Goal: Transaction & Acquisition: Purchase product/service

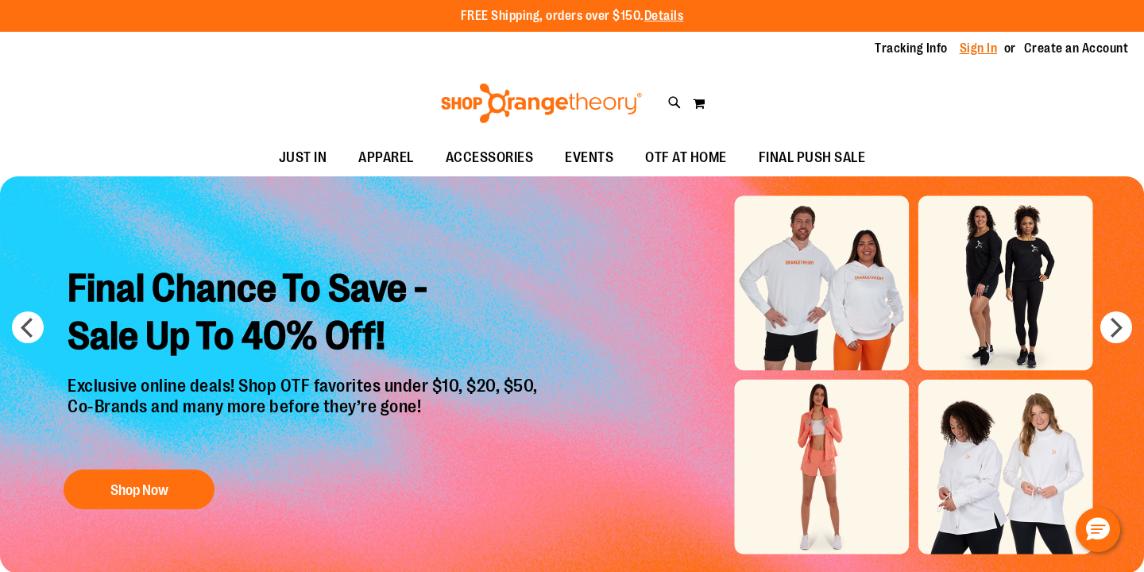
click at [975, 46] on link "Sign In" at bounding box center [978, 48] width 38 height 17
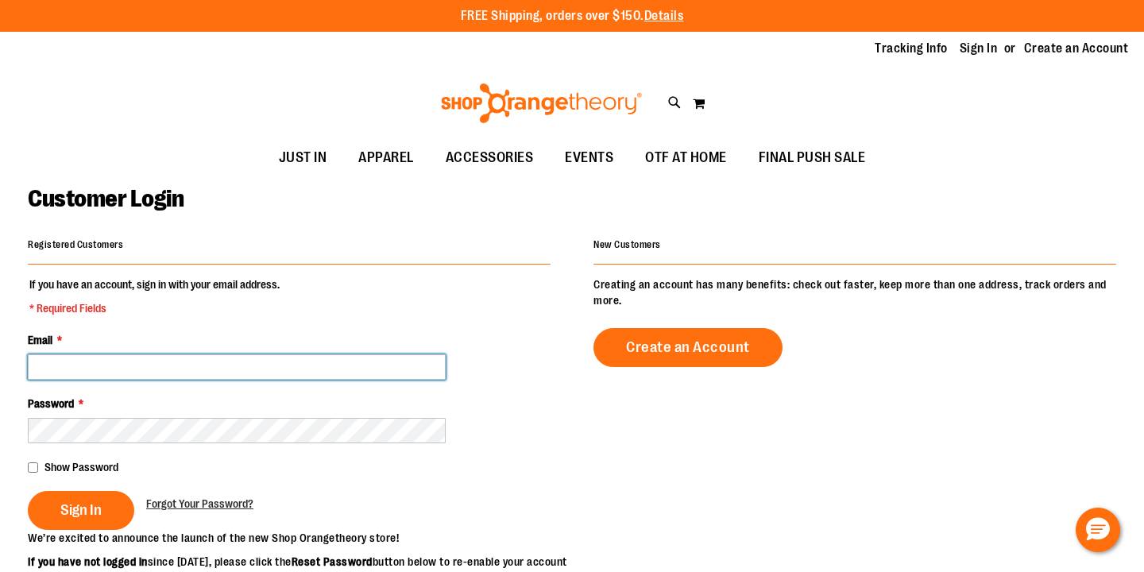
click at [241, 368] on input "Email *" at bounding box center [237, 366] width 418 height 25
type input "**********"
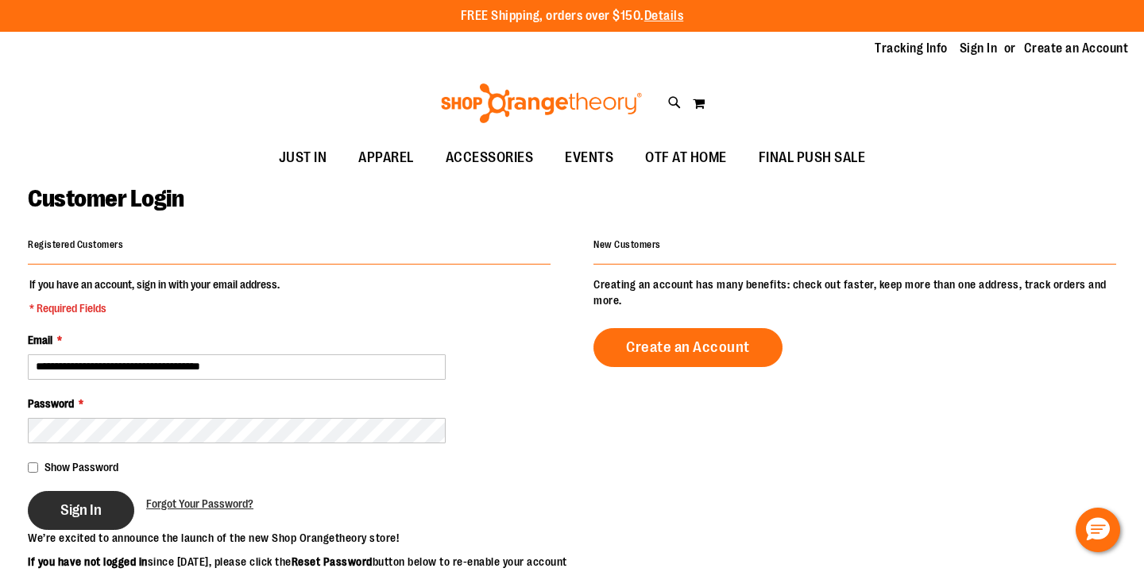
click at [101, 500] on button "Sign In" at bounding box center [81, 510] width 106 height 39
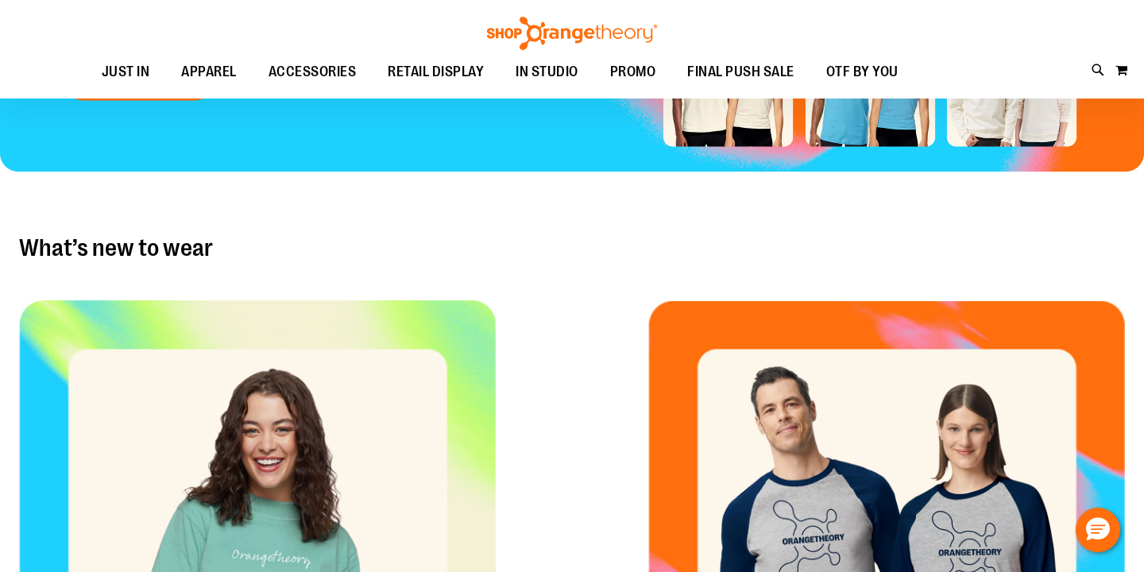
scroll to position [21, 0]
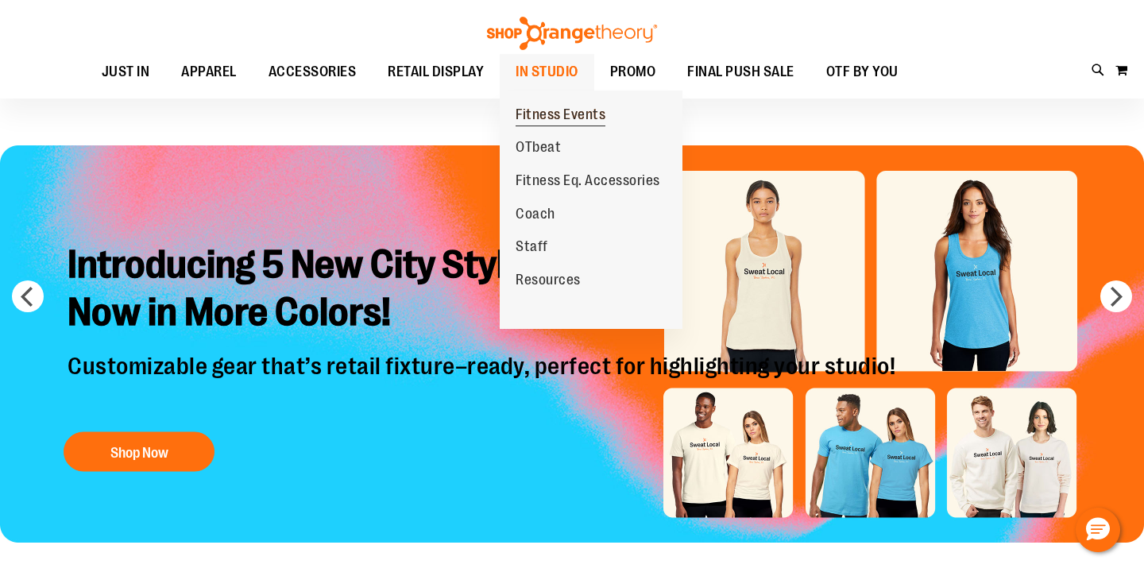
click at [538, 112] on span "Fitness Events" at bounding box center [560, 116] width 90 height 20
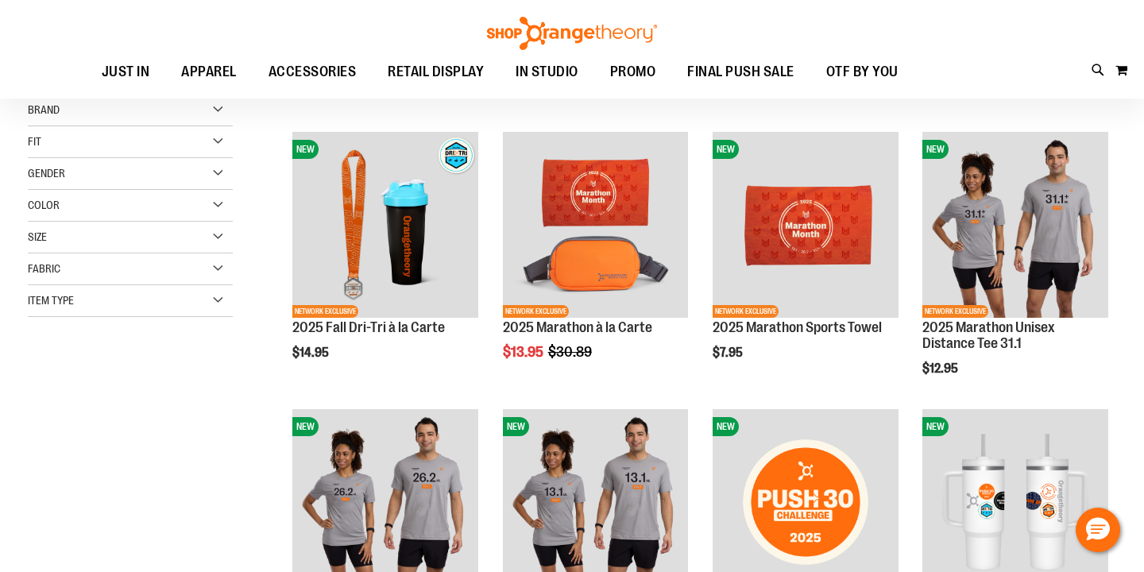
scroll to position [184, 0]
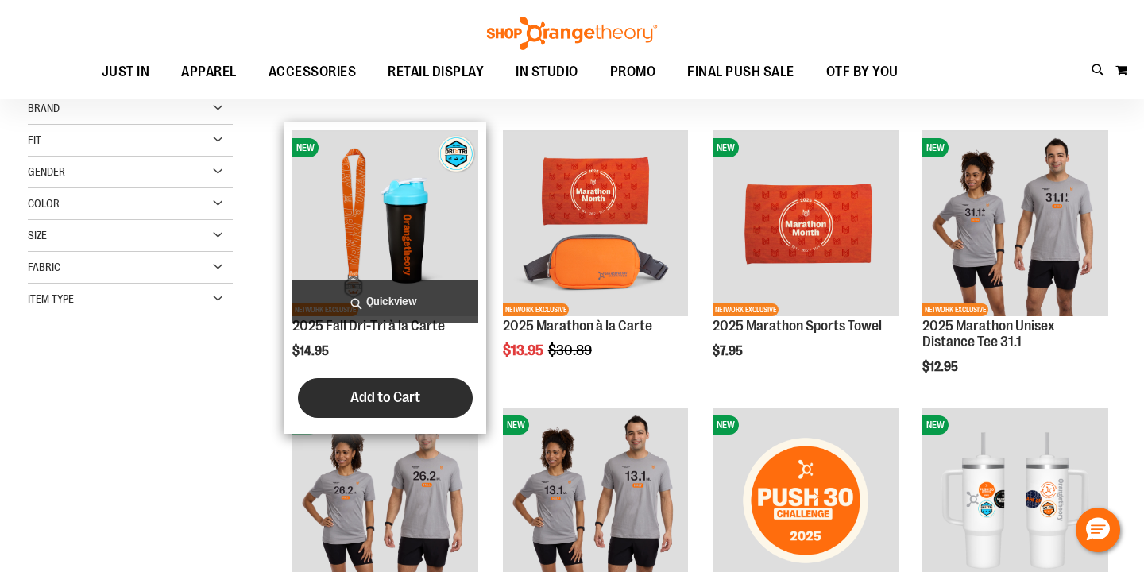
click at [419, 405] on span "Add to Cart" at bounding box center [385, 396] width 70 height 17
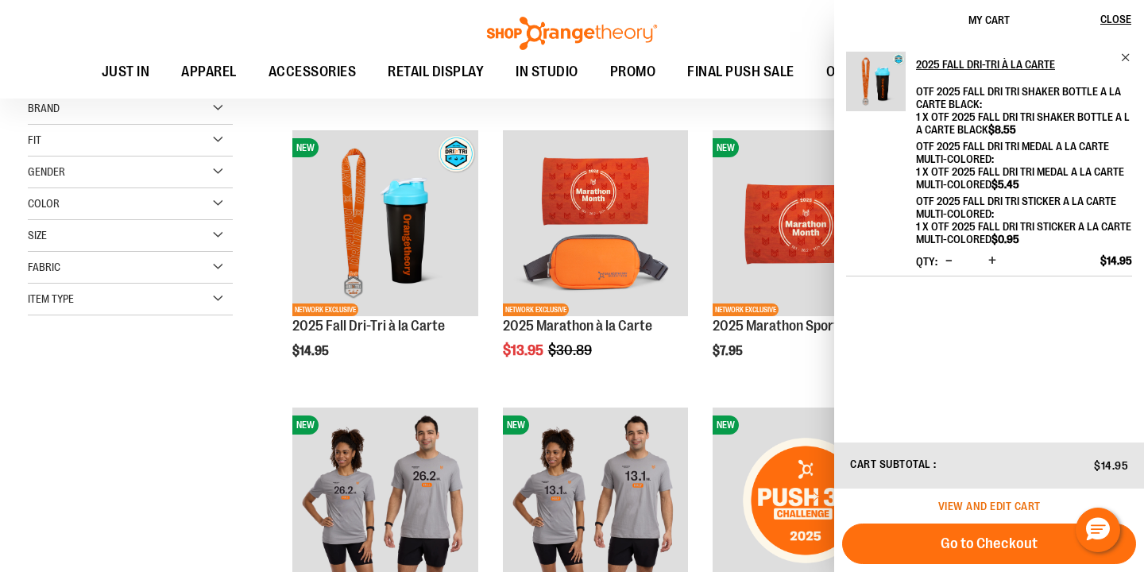
click at [974, 507] on span "View and edit cart" at bounding box center [989, 506] width 102 height 13
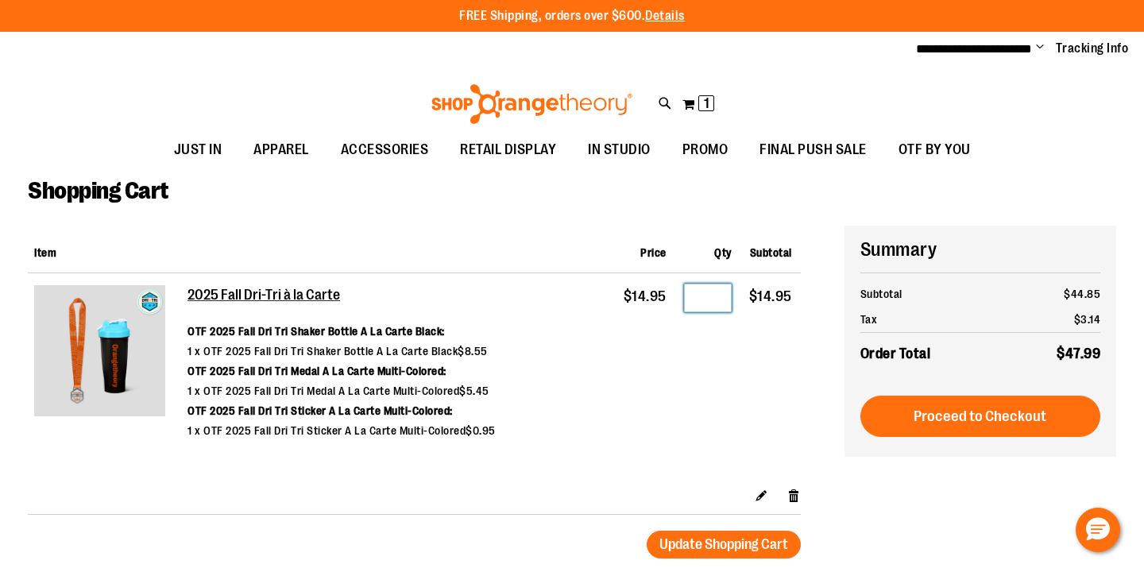
drag, startPoint x: 713, startPoint y: 297, endPoint x: 673, endPoint y: 283, distance: 42.2
click at [673, 283] on tr "2025 Fall Dri-Tri à la Carte OTF 2025 Fall Dri Tri Shaker Bottle A La Carte Bla…" at bounding box center [414, 380] width 773 height 214
type input "**"
click at [636, 341] on td "$14.95" at bounding box center [645, 380] width 60 height 214
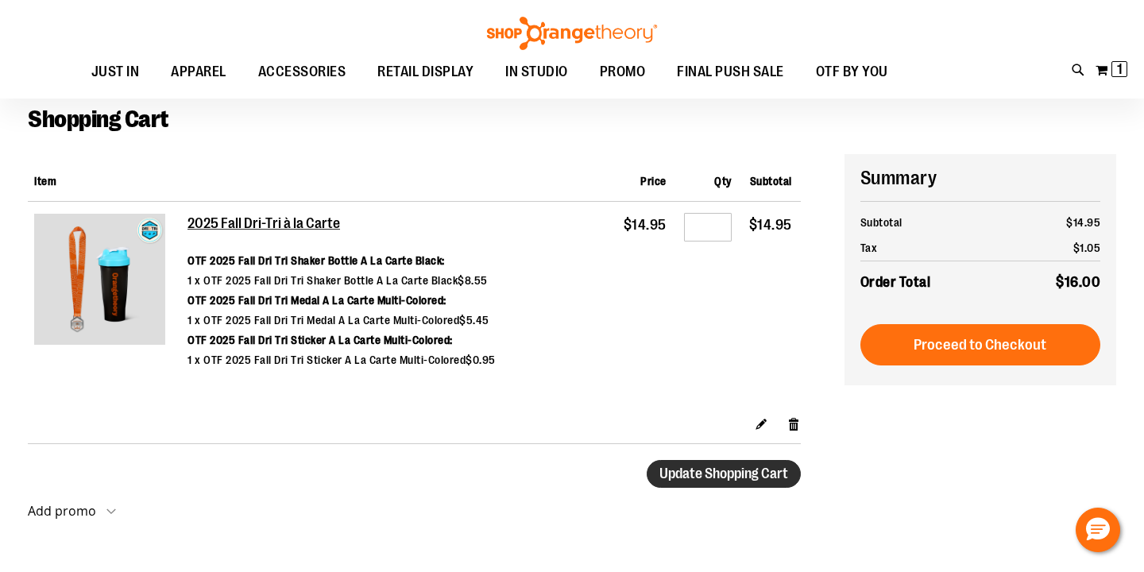
scroll to position [84, 0]
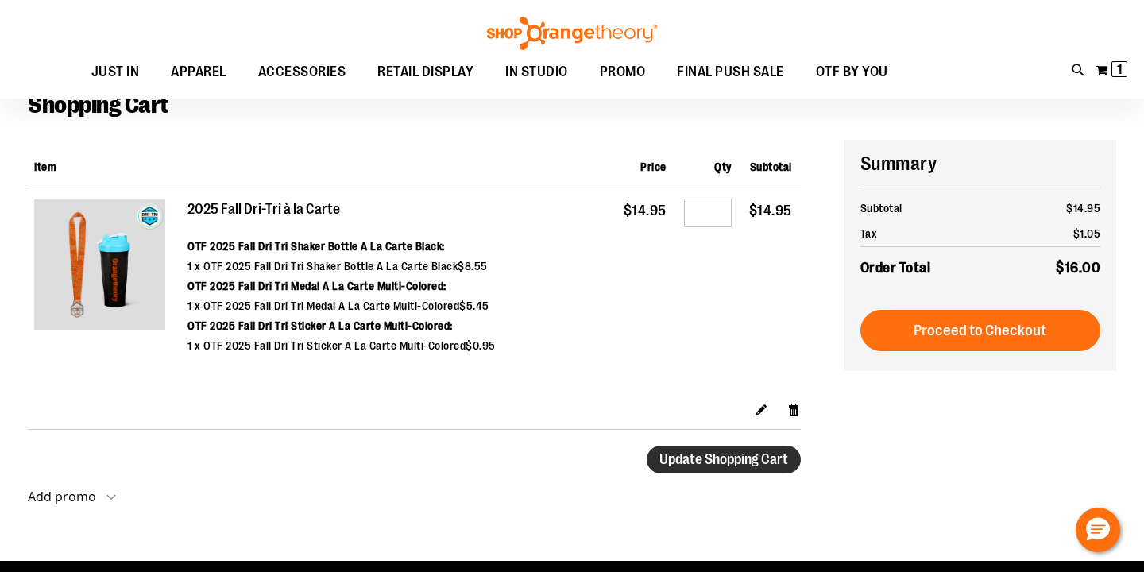
click at [685, 461] on span "Update Shopping Cart" at bounding box center [723, 459] width 129 height 16
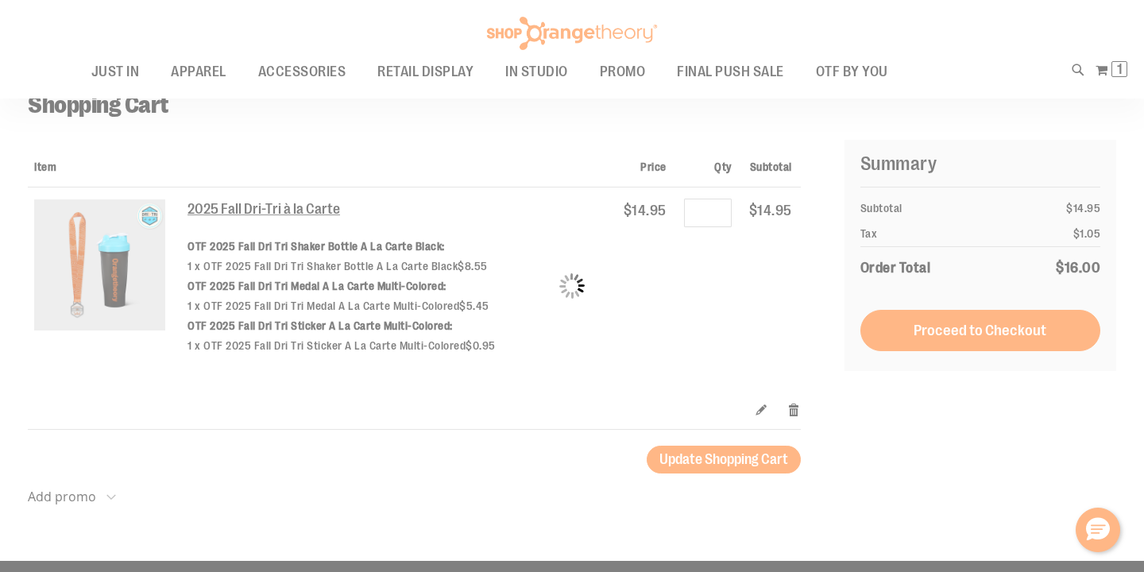
click at [1105, 488] on div at bounding box center [572, 488] width 1144 height 0
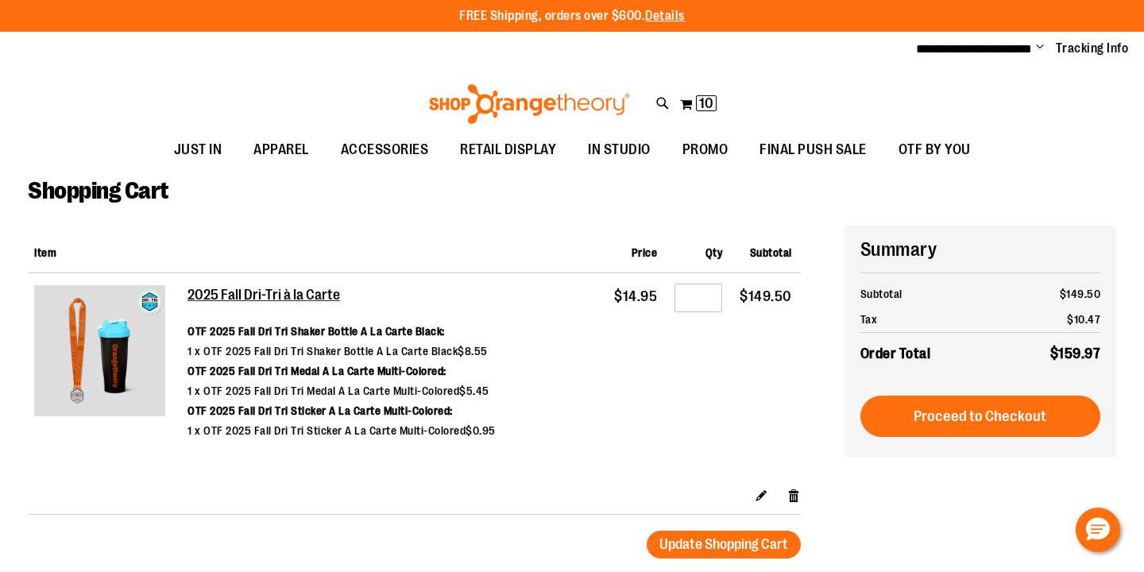
click at [1119, 571] on div at bounding box center [572, 572] width 1144 height 0
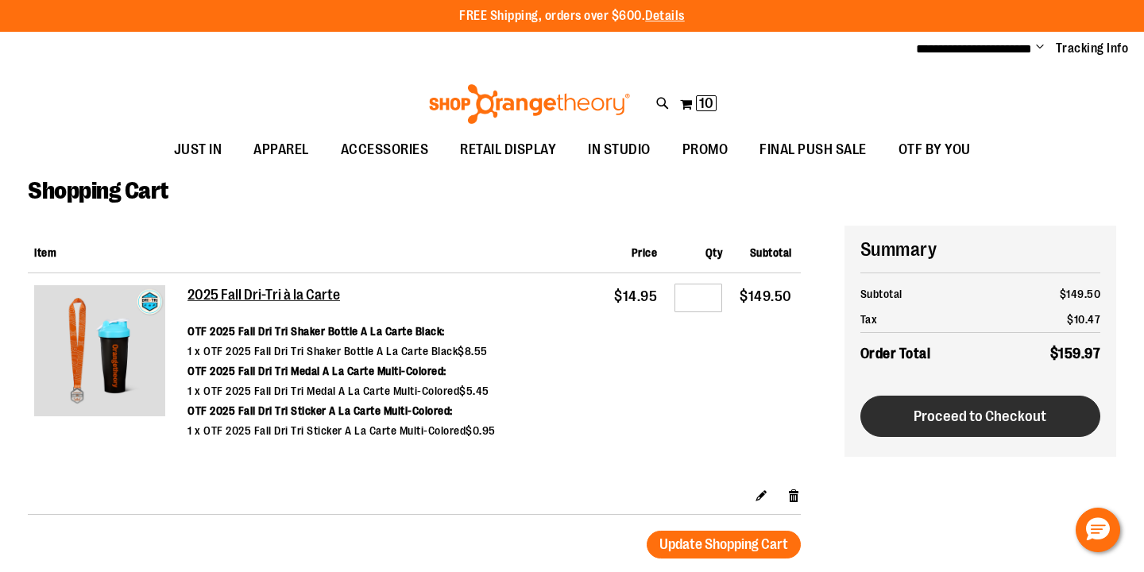
click at [905, 399] on button "Proceed to Checkout" at bounding box center [980, 416] width 241 height 41
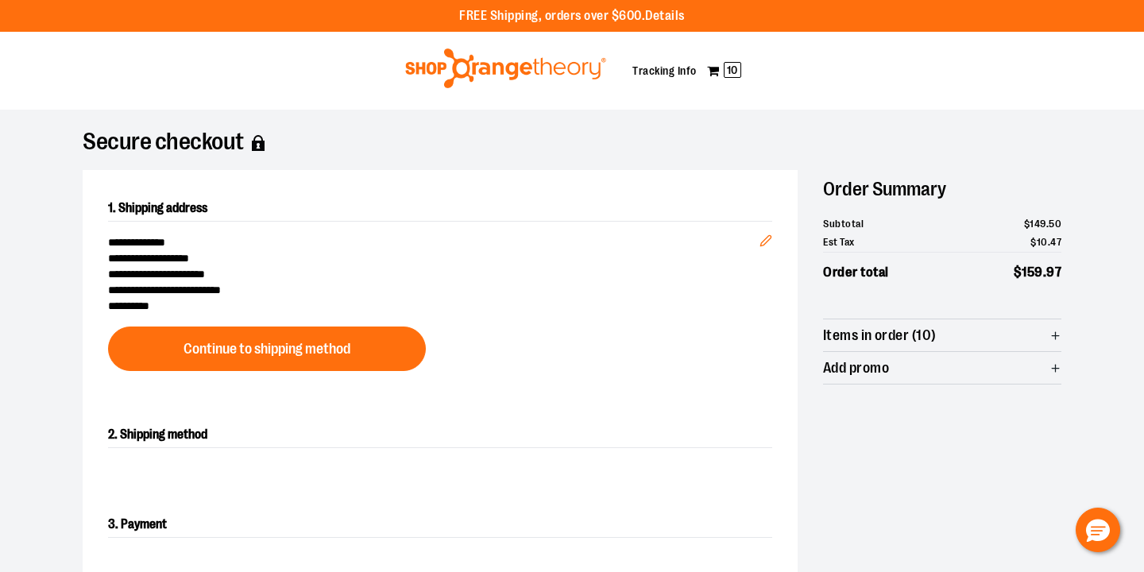
click at [1113, 571] on div at bounding box center [572, 572] width 1144 height 0
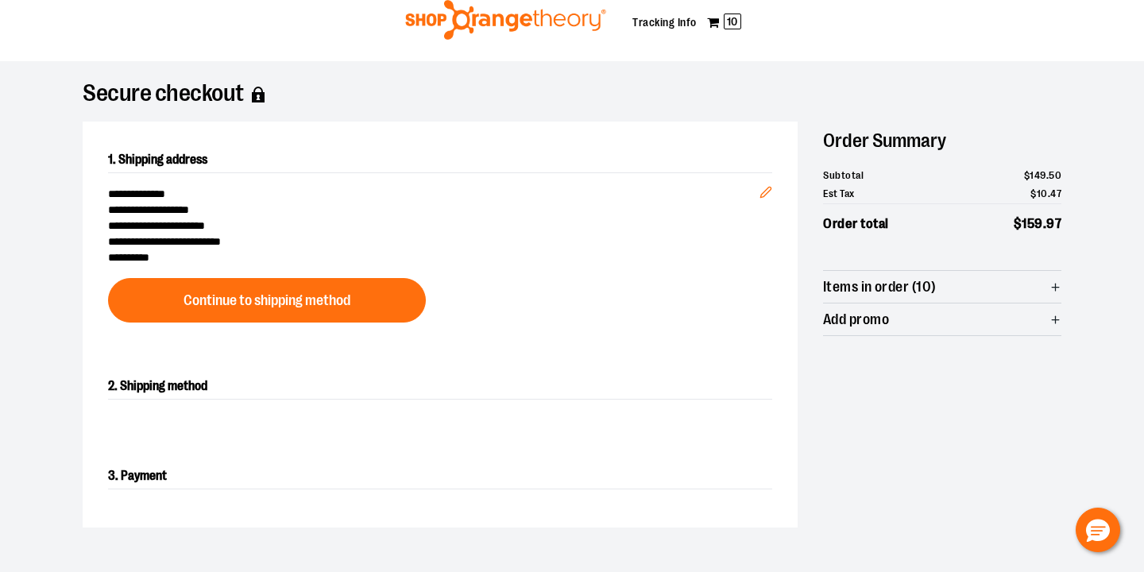
scroll to position [47, 0]
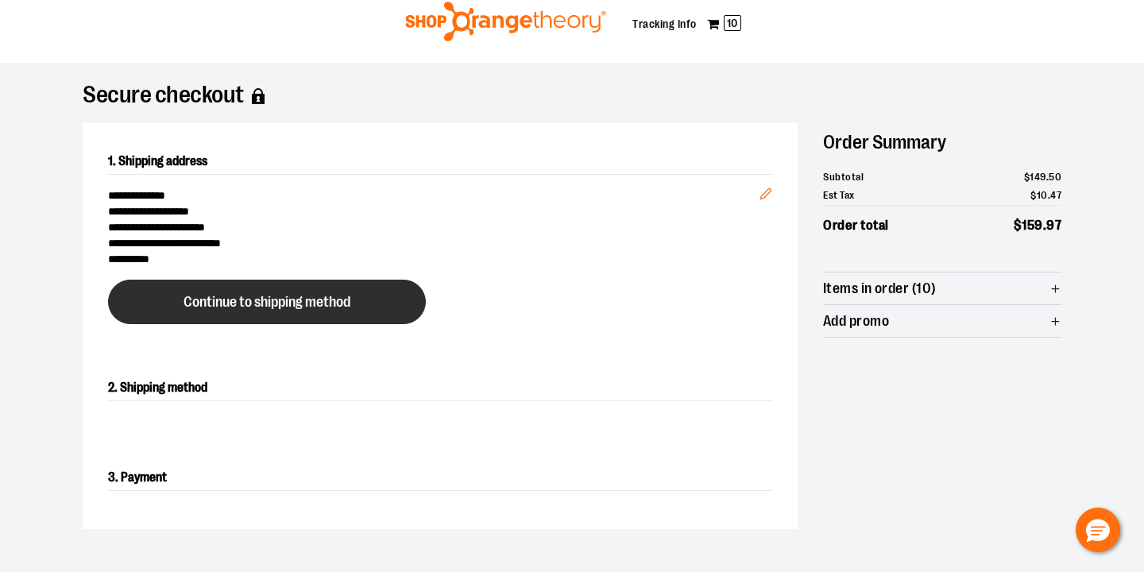
click at [310, 305] on span "Continue to shipping method" at bounding box center [266, 302] width 167 height 15
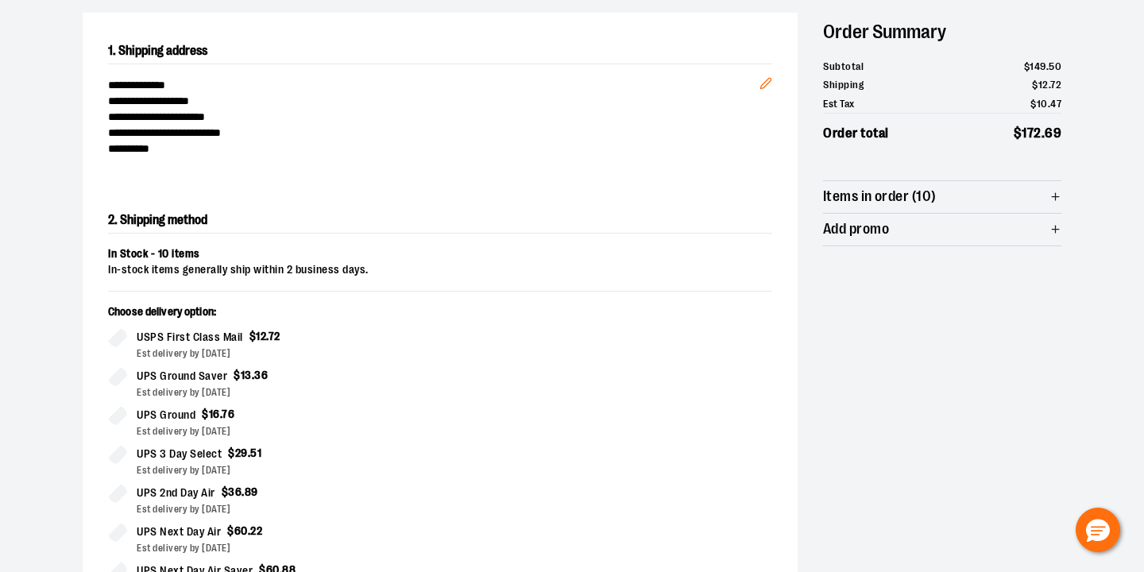
scroll to position [0, 0]
